Goal: Task Accomplishment & Management: Manage account settings

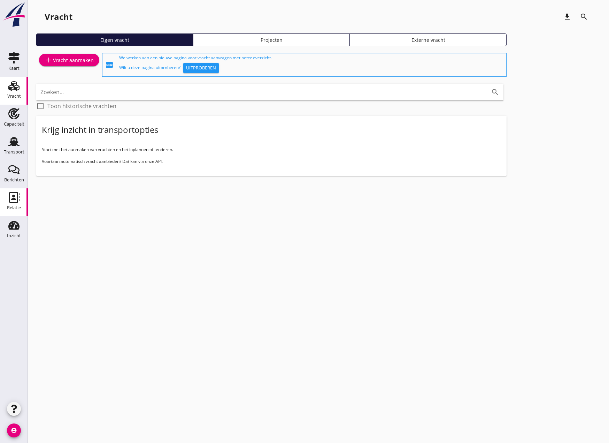
click at [12, 197] on icon "Relatie" at bounding box center [13, 197] width 11 height 11
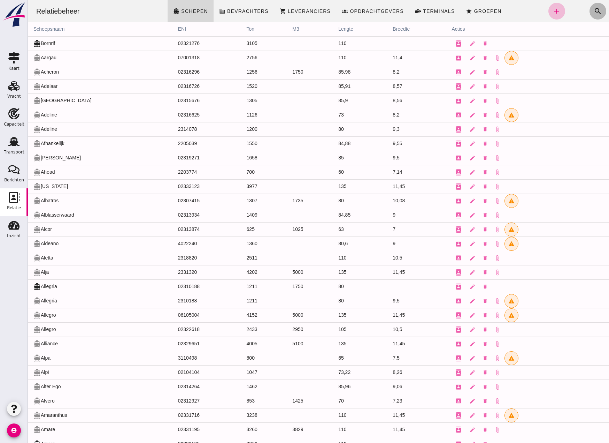
click at [594, 11] on icon "search" at bounding box center [598, 11] width 8 height 8
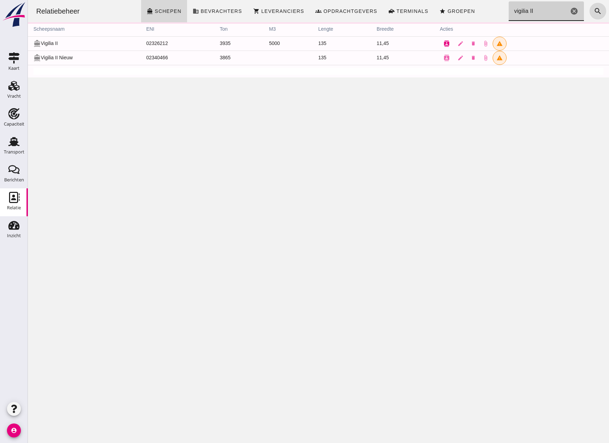
type input "vigilia II"
click at [444, 41] on icon "contacts" at bounding box center [447, 43] width 6 height 6
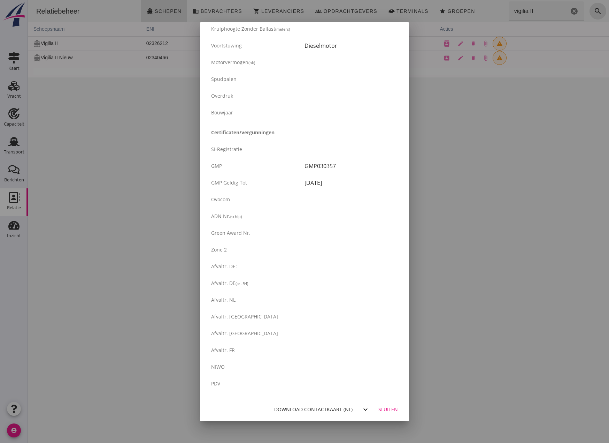
scroll to position [1017, 0]
click at [388, 408] on div "Sluiten" at bounding box center [388, 408] width 20 height 7
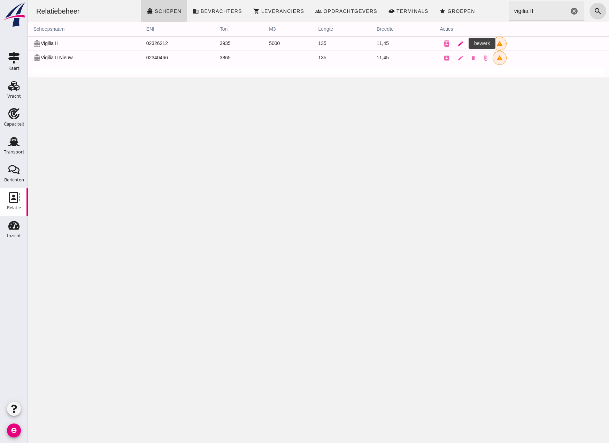
click at [457, 43] on icon "edit" at bounding box center [460, 43] width 6 height 6
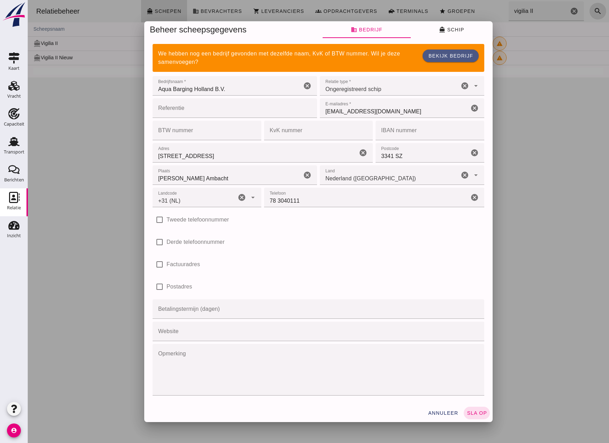
type input "+31 (NL)"
click at [458, 31] on span "directions_boat Schip" at bounding box center [451, 29] width 25 height 6
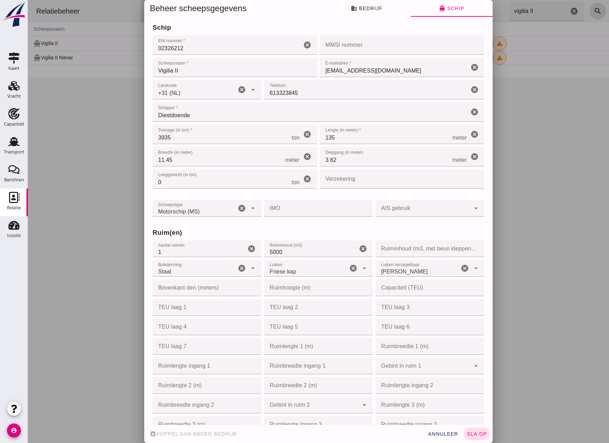
click at [394, 180] on input "Verzekering" at bounding box center [400, 179] width 160 height 20
click at [357, 180] on input "Verzekering" at bounding box center [400, 179] width 160 height 20
type input "Howden"
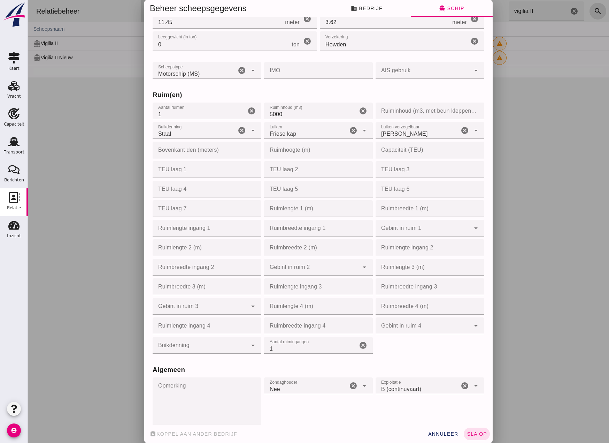
scroll to position [139, 0]
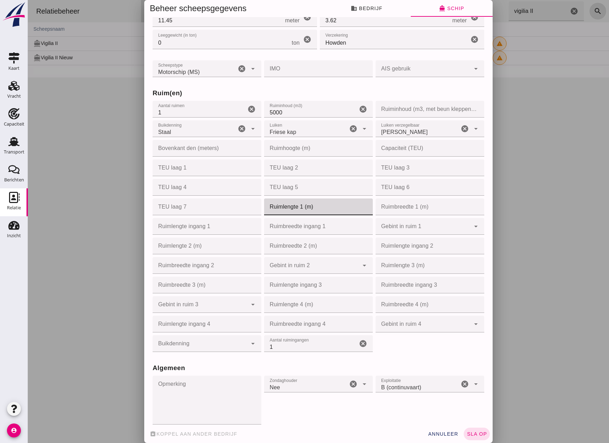
click at [278, 207] on input "Ruimlengte 1 (m)" at bounding box center [316, 206] width 105 height 17
type input "105"
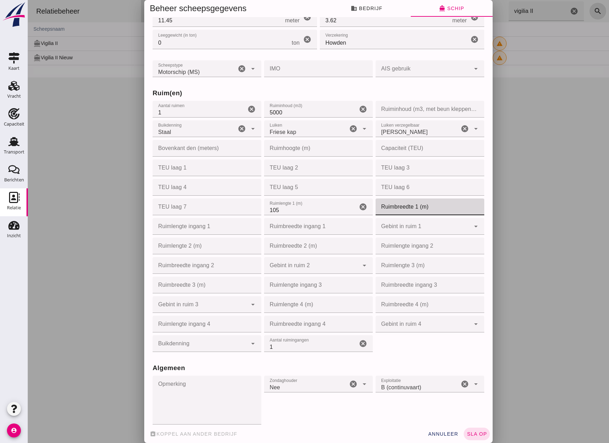
click at [420, 211] on input "Ruimbreedte 1 (m)" at bounding box center [428, 206] width 105 height 17
type input "10"
type input "10.10"
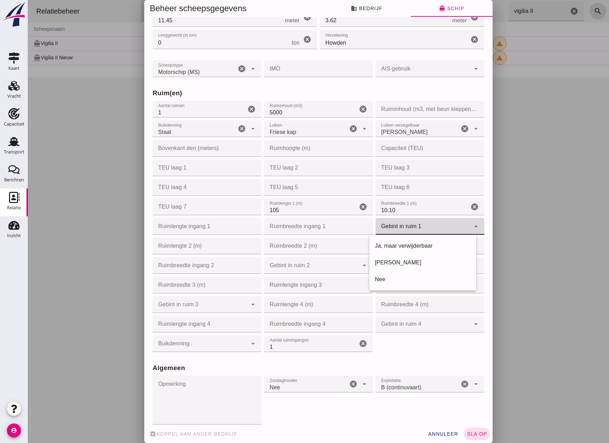
click at [407, 231] on div at bounding box center [423, 226] width 95 height 17
click at [405, 242] on div "Ja, maar verwijderbaar" at bounding box center [423, 245] width 96 height 8
type input "yes_but_removable"
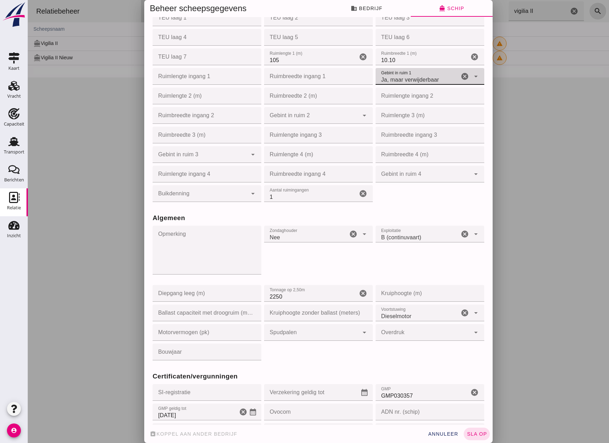
scroll to position [314, 0]
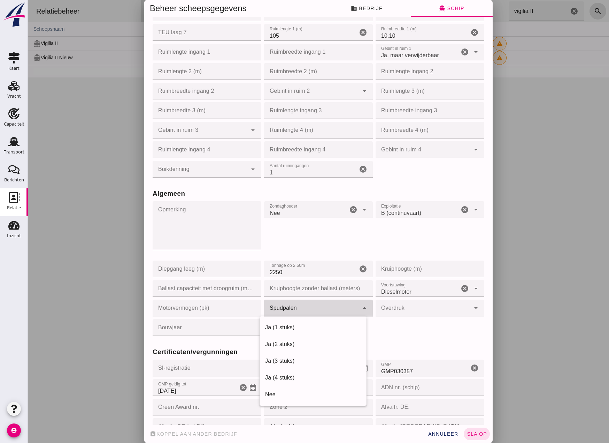
click at [320, 304] on div at bounding box center [311, 307] width 95 height 17
click at [295, 343] on div "Ja (2 stuks)" at bounding box center [313, 344] width 96 height 8
type input "yes_2_pieces"
click at [222, 328] on input "Bouwjaar" at bounding box center [205, 327] width 105 height 17
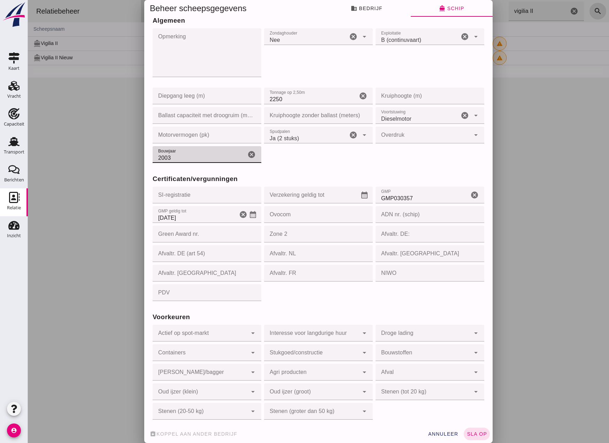
scroll to position [490, 0]
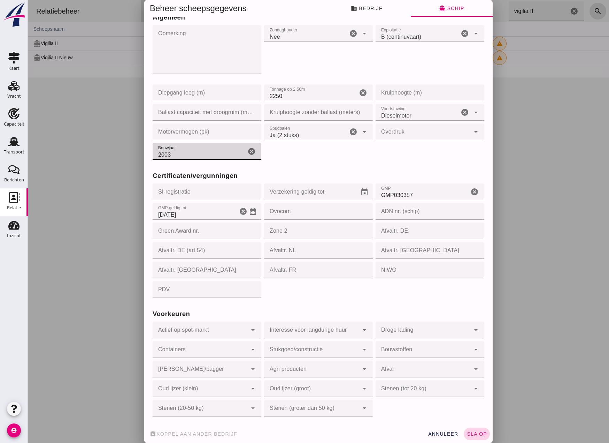
type input "2003"
click at [475, 436] on span "sla op" at bounding box center [477, 434] width 21 height 6
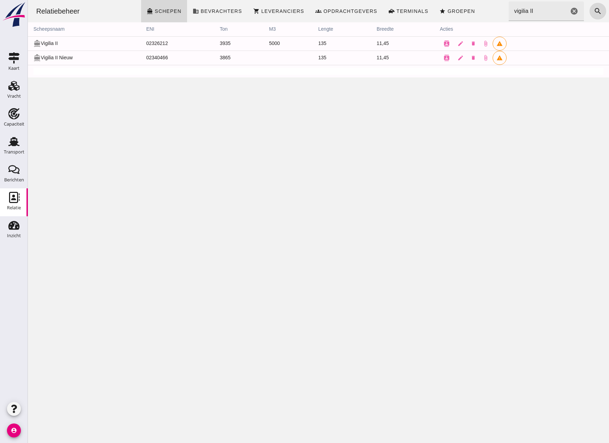
scroll to position [0, 0]
click at [444, 41] on icon "contacts" at bounding box center [447, 43] width 6 height 6
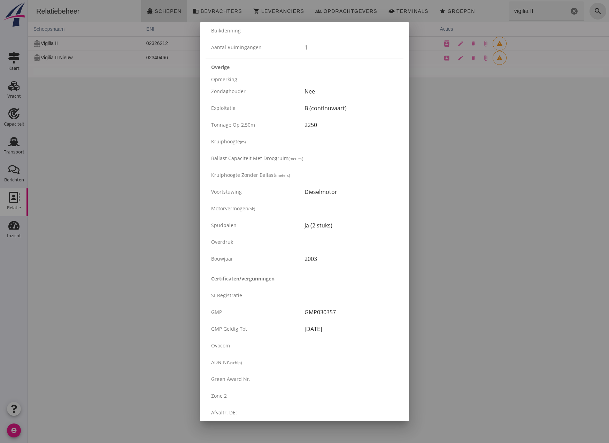
scroll to position [1017, 0]
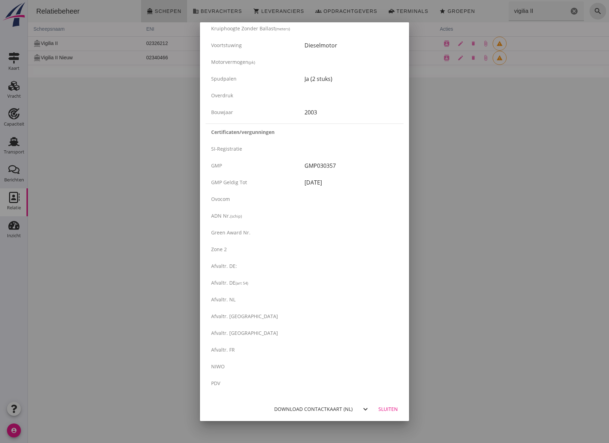
click at [308, 407] on div "Download contactkaart (nl)" at bounding box center [313, 408] width 78 height 7
click at [385, 408] on div "Sluiten" at bounding box center [388, 408] width 20 height 7
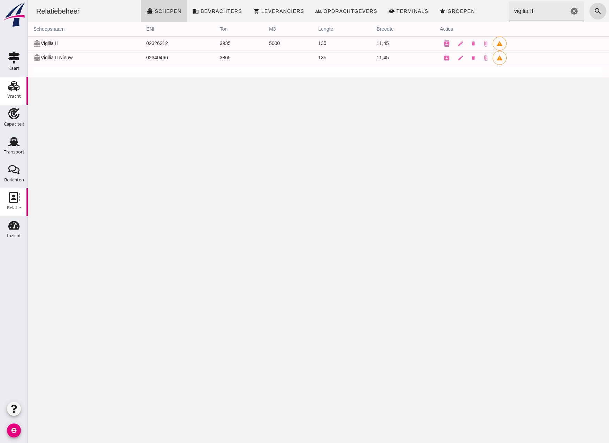
click at [11, 83] on icon "Vracht" at bounding box center [13, 85] width 11 height 11
